Goal: Find contact information: Find contact information

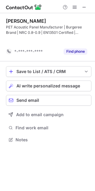
scroll to position [126, 95]
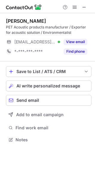
scroll to position [135, 95]
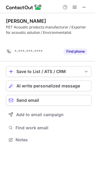
scroll to position [126, 95]
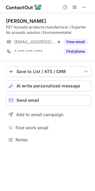
scroll to position [135, 95]
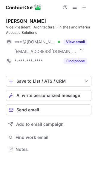
scroll to position [145, 95]
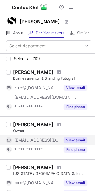
click at [78, 139] on button "View email" at bounding box center [76, 140] width 24 height 6
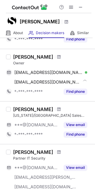
scroll to position [90, 0]
